Goal: Transaction & Acquisition: Purchase product/service

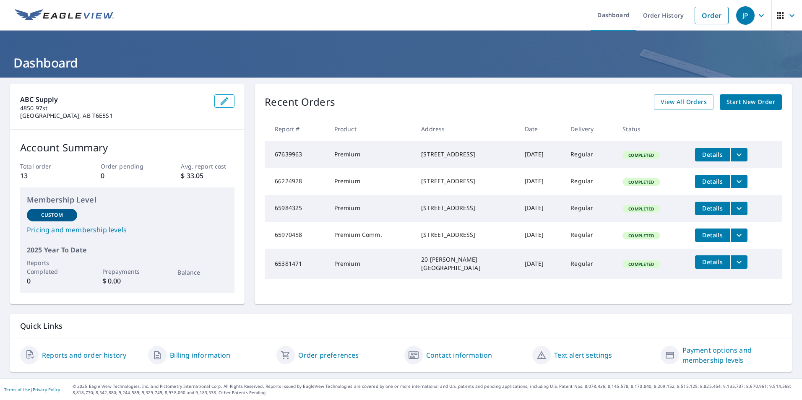
click at [778, 14] on icon "button" at bounding box center [780, 15] width 10 height 10
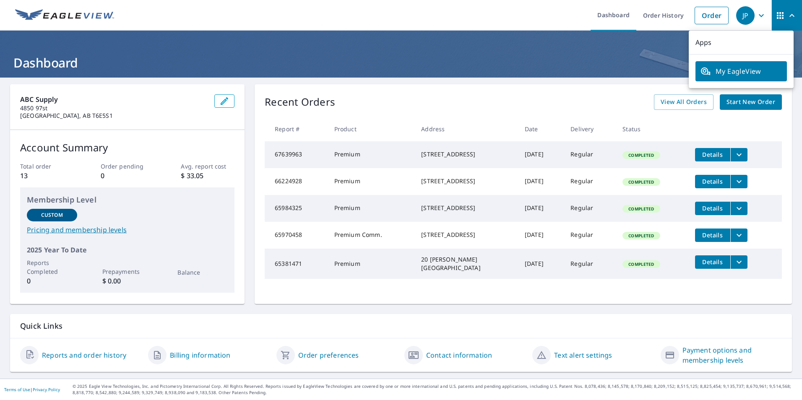
click at [739, 70] on span "My EagleView" at bounding box center [740, 71] width 81 height 10
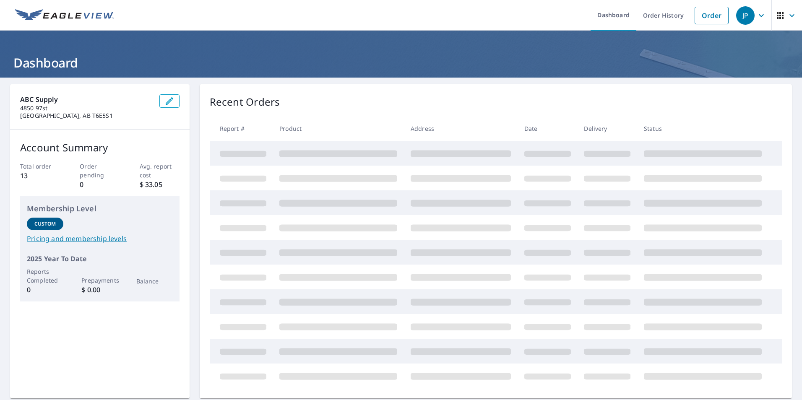
click at [757, 11] on icon "button" at bounding box center [761, 15] width 10 height 10
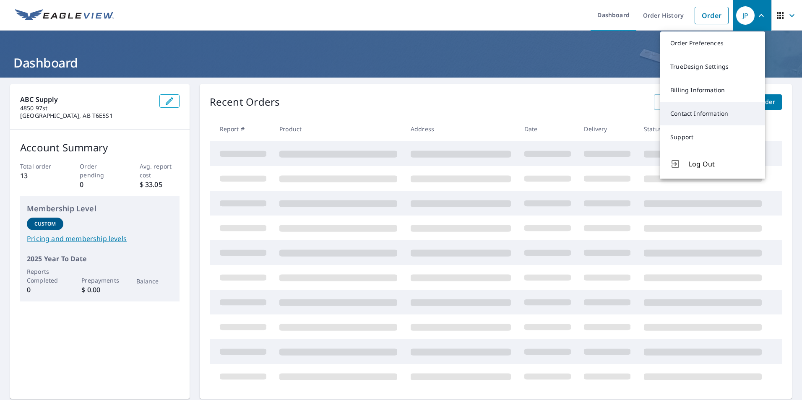
click at [706, 116] on link "Contact Information" at bounding box center [712, 113] width 105 height 23
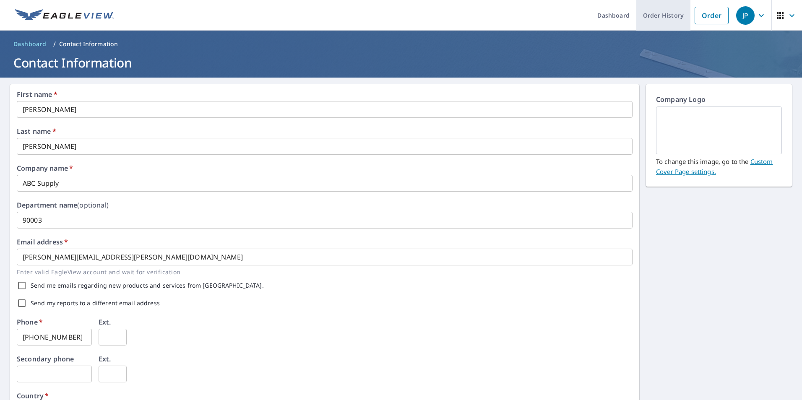
click at [656, 16] on link "Order History" at bounding box center [663, 15] width 54 height 31
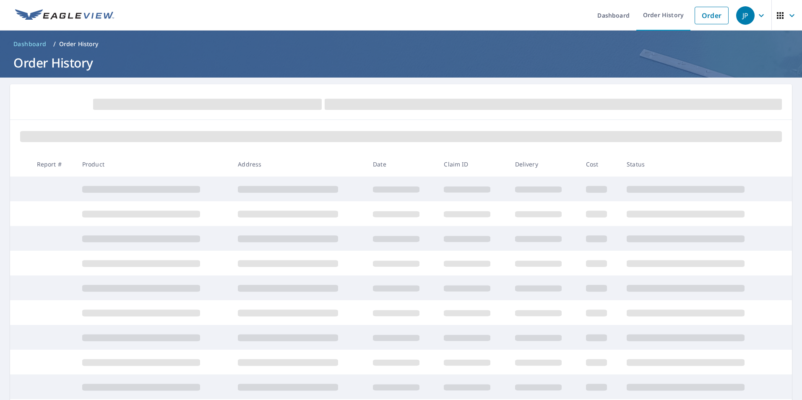
click at [78, 65] on h1 "Order History" at bounding box center [401, 62] width 782 height 17
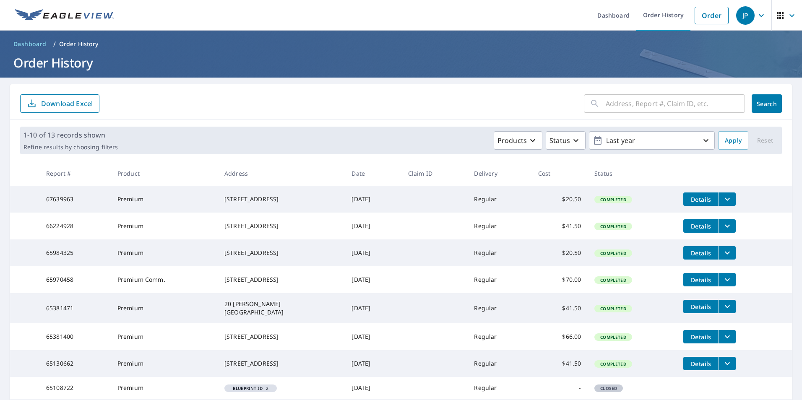
click at [37, 5] on link at bounding box center [64, 15] width 109 height 31
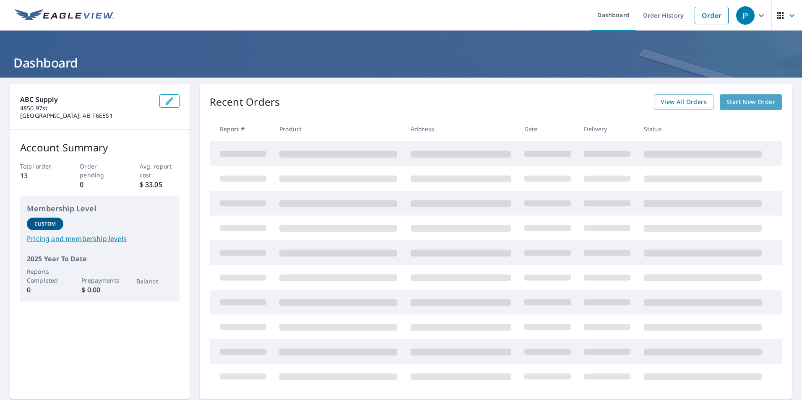
click at [733, 107] on span "Start New Order" at bounding box center [750, 102] width 49 height 10
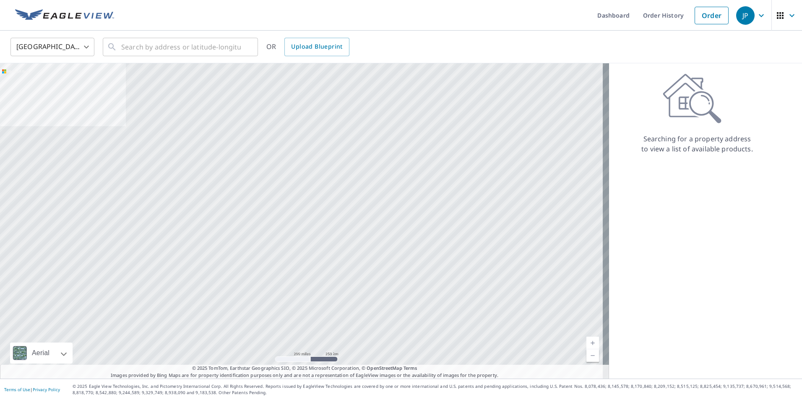
click at [57, 47] on body "JP JP Dashboard Order History Order JP United States US ​ ​ OR Upload Blueprint…" at bounding box center [401, 200] width 802 height 400
click at [26, 85] on li "Canada" at bounding box center [52, 84] width 84 height 15
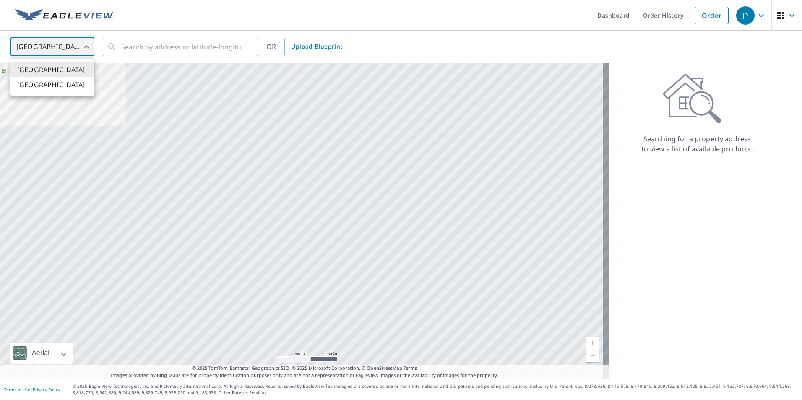
type input "CA"
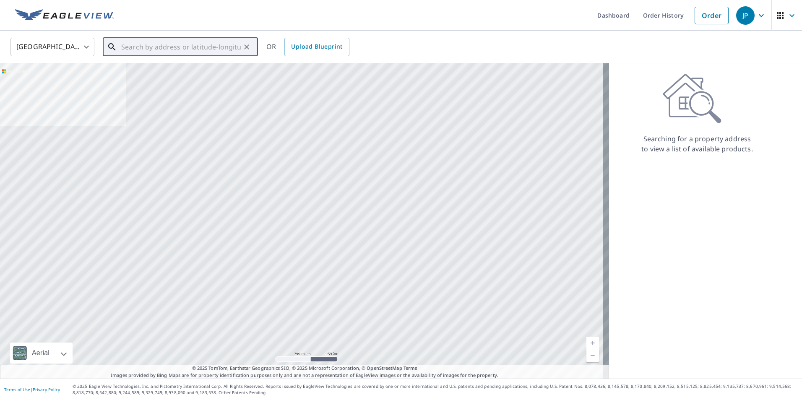
click at [165, 41] on input "text" at bounding box center [181, 46] width 120 height 23
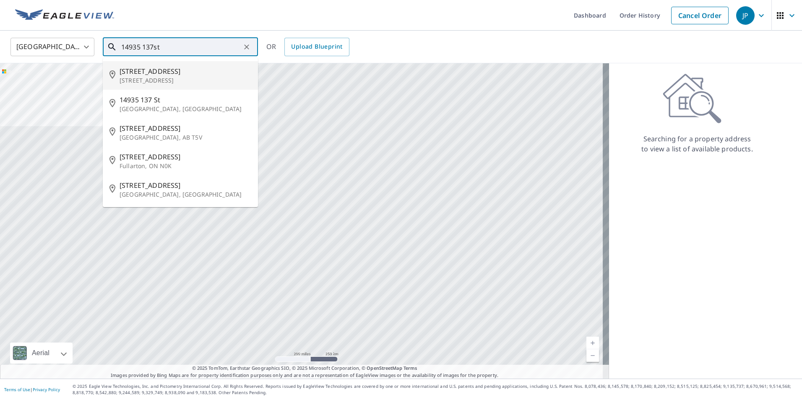
click at [162, 63] on li "14935 137 St NW Edmonton, AB T6V 1N8" at bounding box center [180, 75] width 155 height 29
type input "14935 137 St NW Edmonton, AB T6V 1N8"
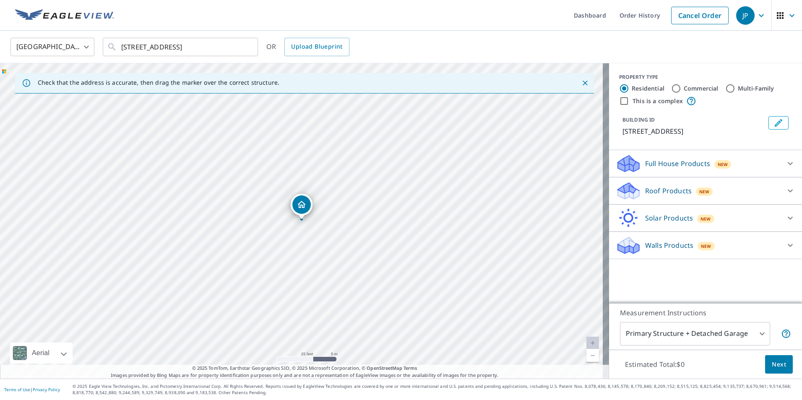
click at [675, 193] on p "Roof Products" at bounding box center [668, 191] width 47 height 10
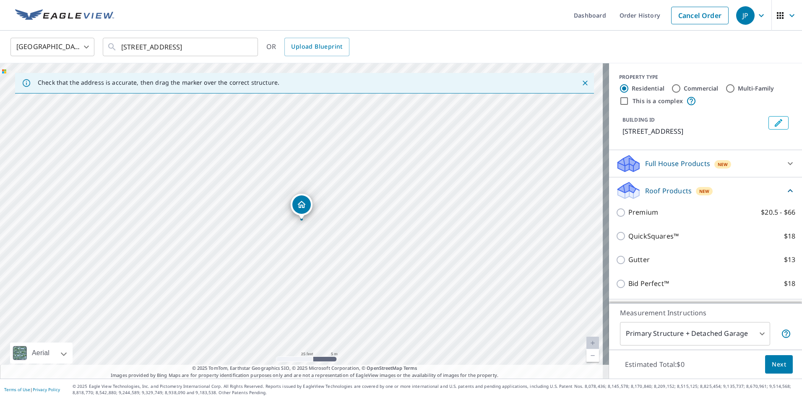
click at [616, 216] on div "Premium $20.5 - $66" at bounding box center [705, 212] width 179 height 24
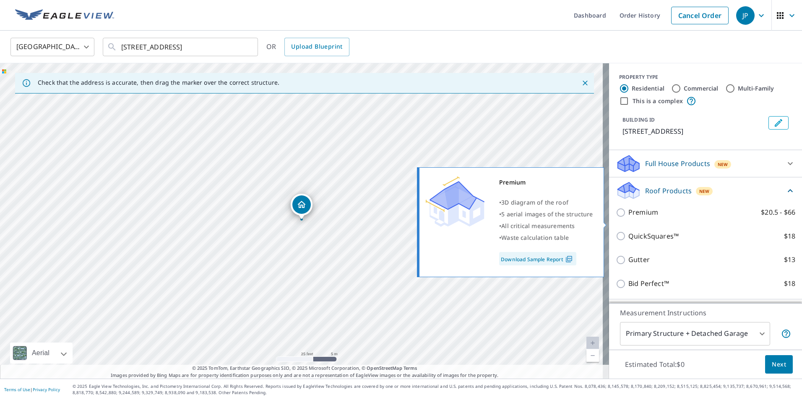
click at [617, 218] on input "Premium $20.5 - $66" at bounding box center [622, 213] width 13 height 10
checkbox input "true"
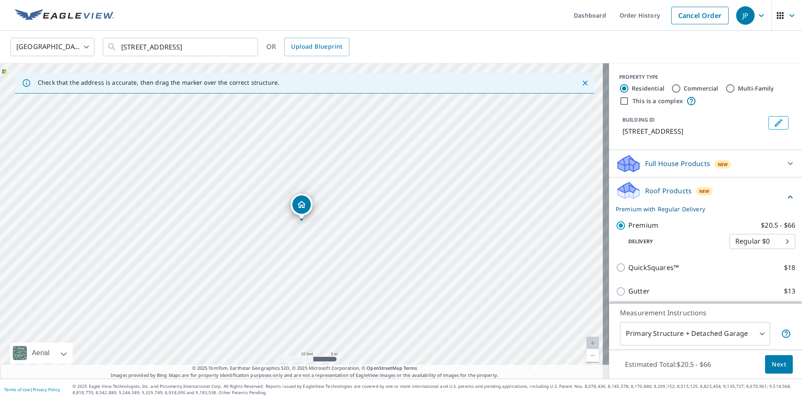
click at [772, 360] on span "Next" at bounding box center [779, 364] width 14 height 10
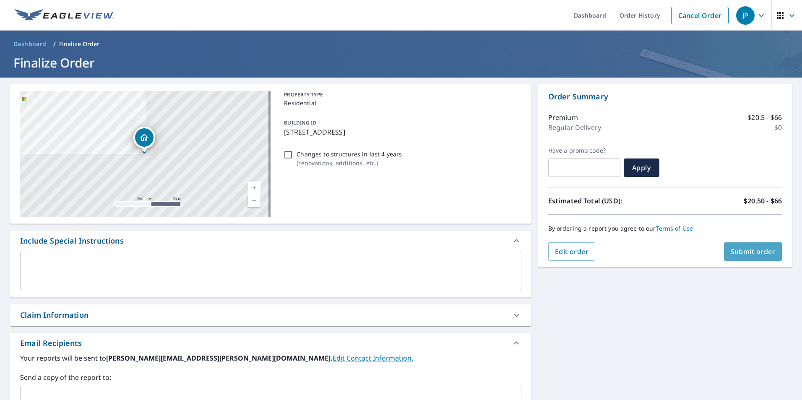
click at [744, 258] on button "Submit order" at bounding box center [753, 251] width 58 height 18
